Goal: Information Seeking & Learning: Learn about a topic

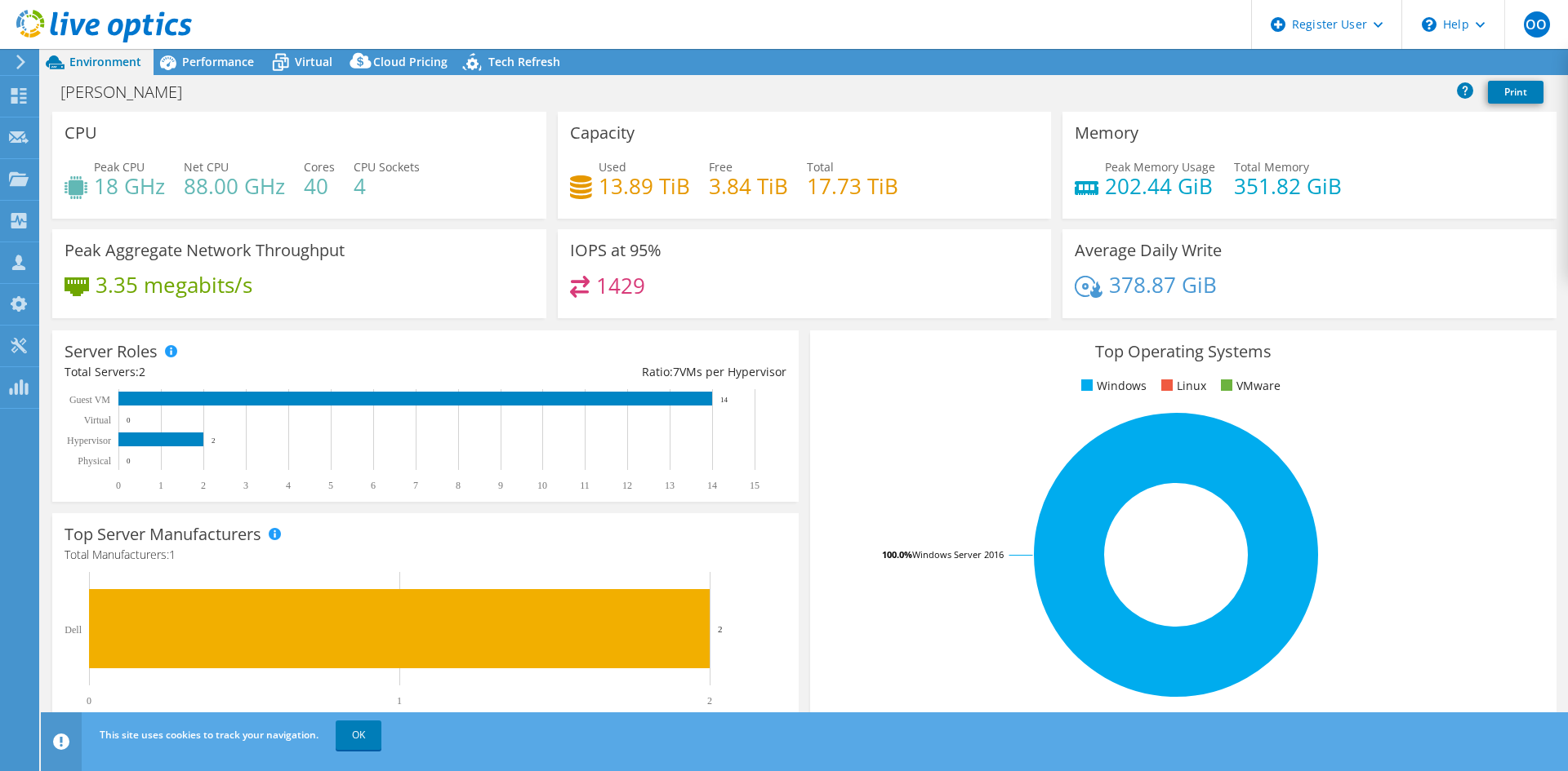
select select "USD"
click at [184, 61] on span "Performance" at bounding box center [218, 61] width 72 height 15
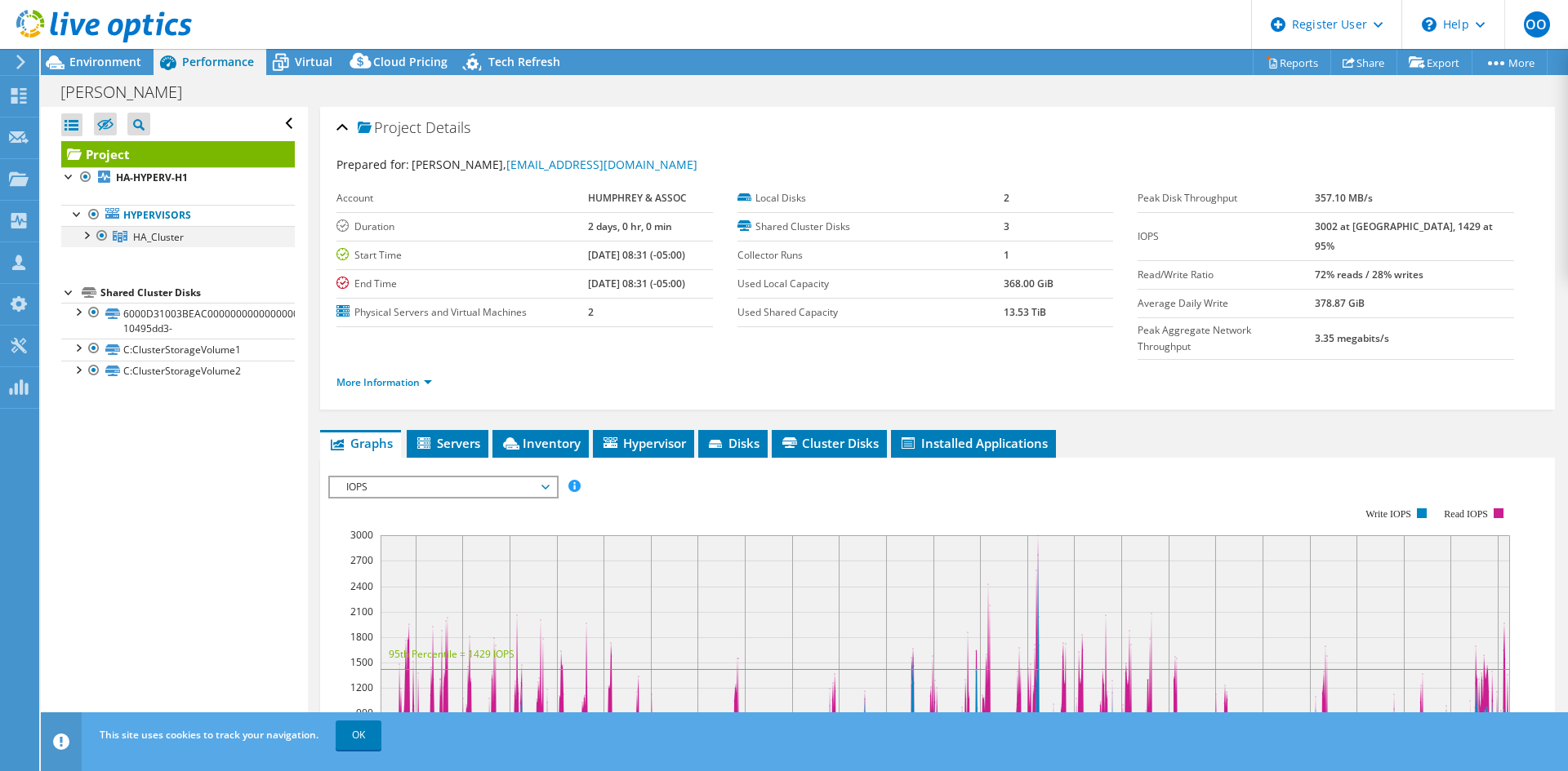
click at [90, 238] on div at bounding box center [85, 234] width 16 height 16
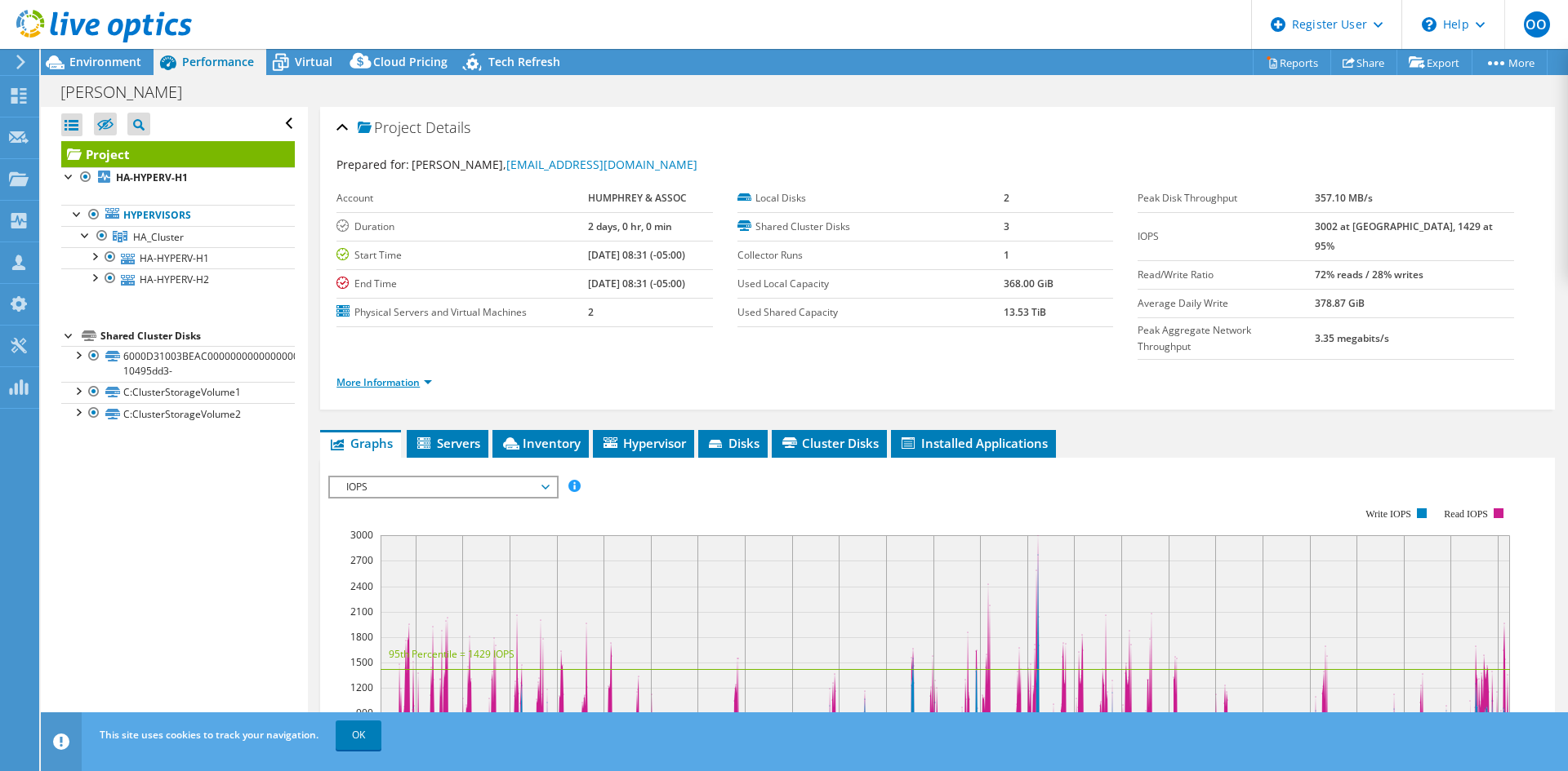
click at [365, 376] on link "More Information" at bounding box center [384, 383] width 96 height 14
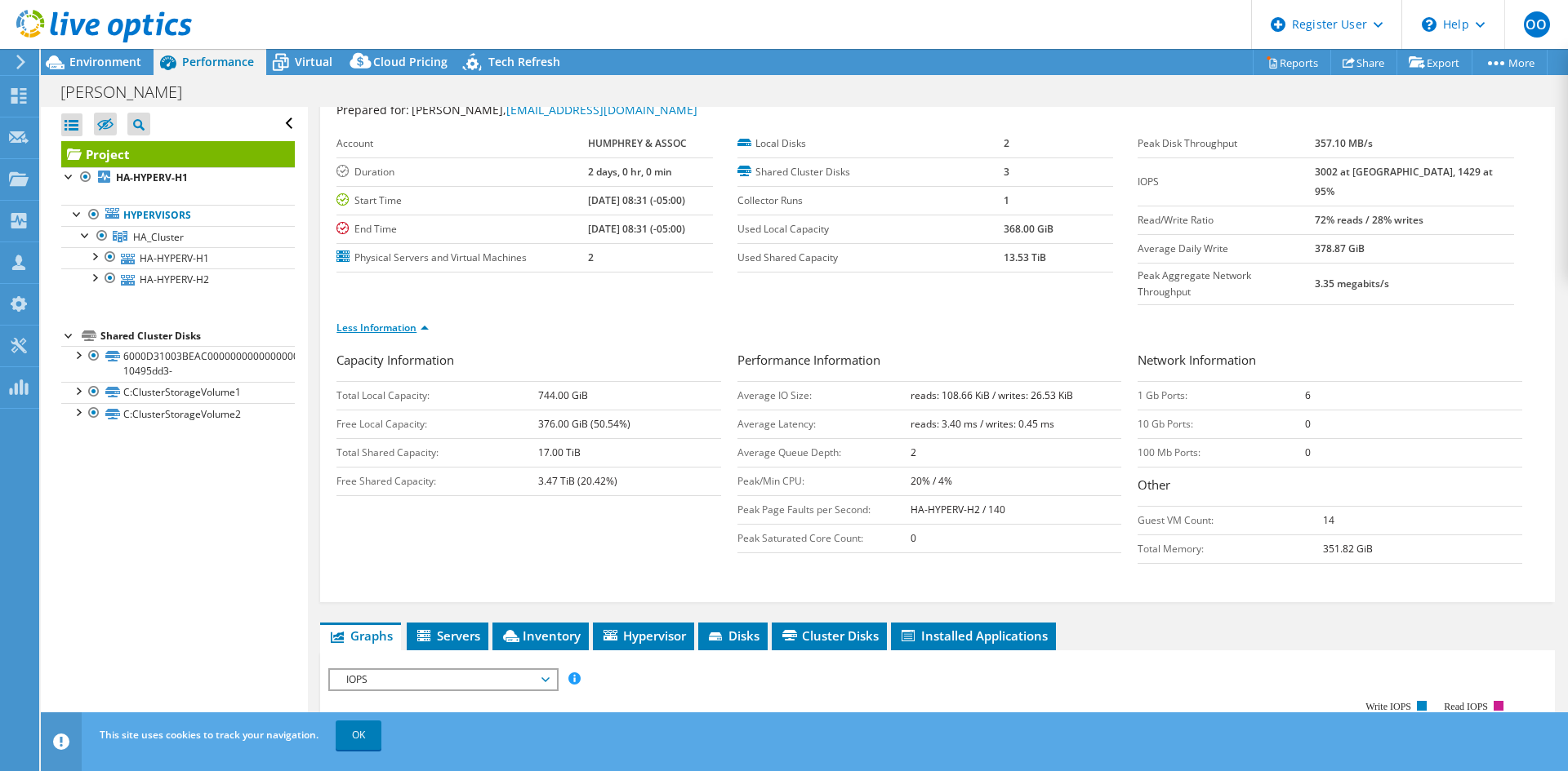
scroll to position [82, 0]
